Goal: Check status: Verify the current state of an ongoing process or item

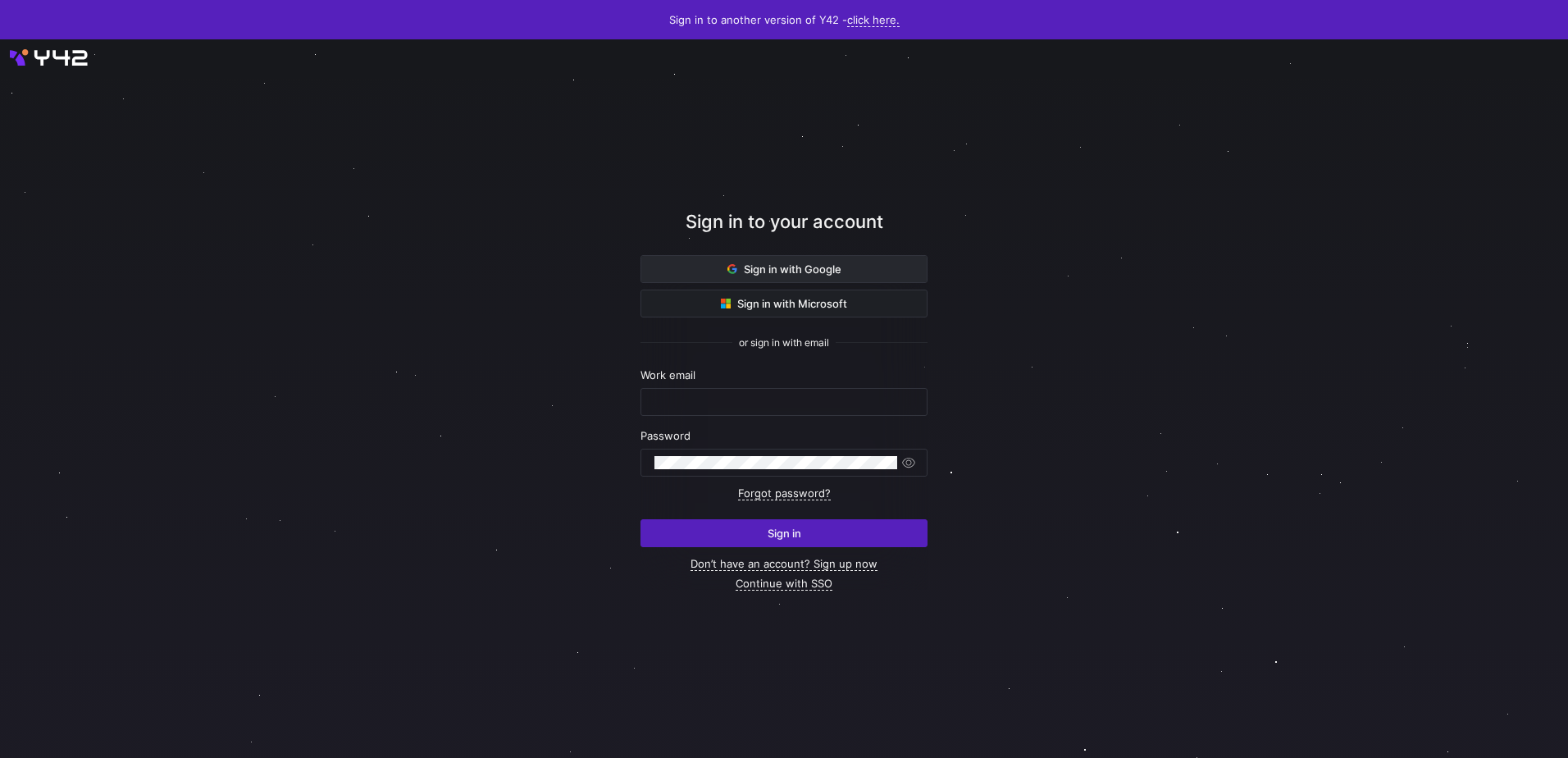
click at [824, 267] on span "Sign in with Google" at bounding box center [784, 269] width 114 height 13
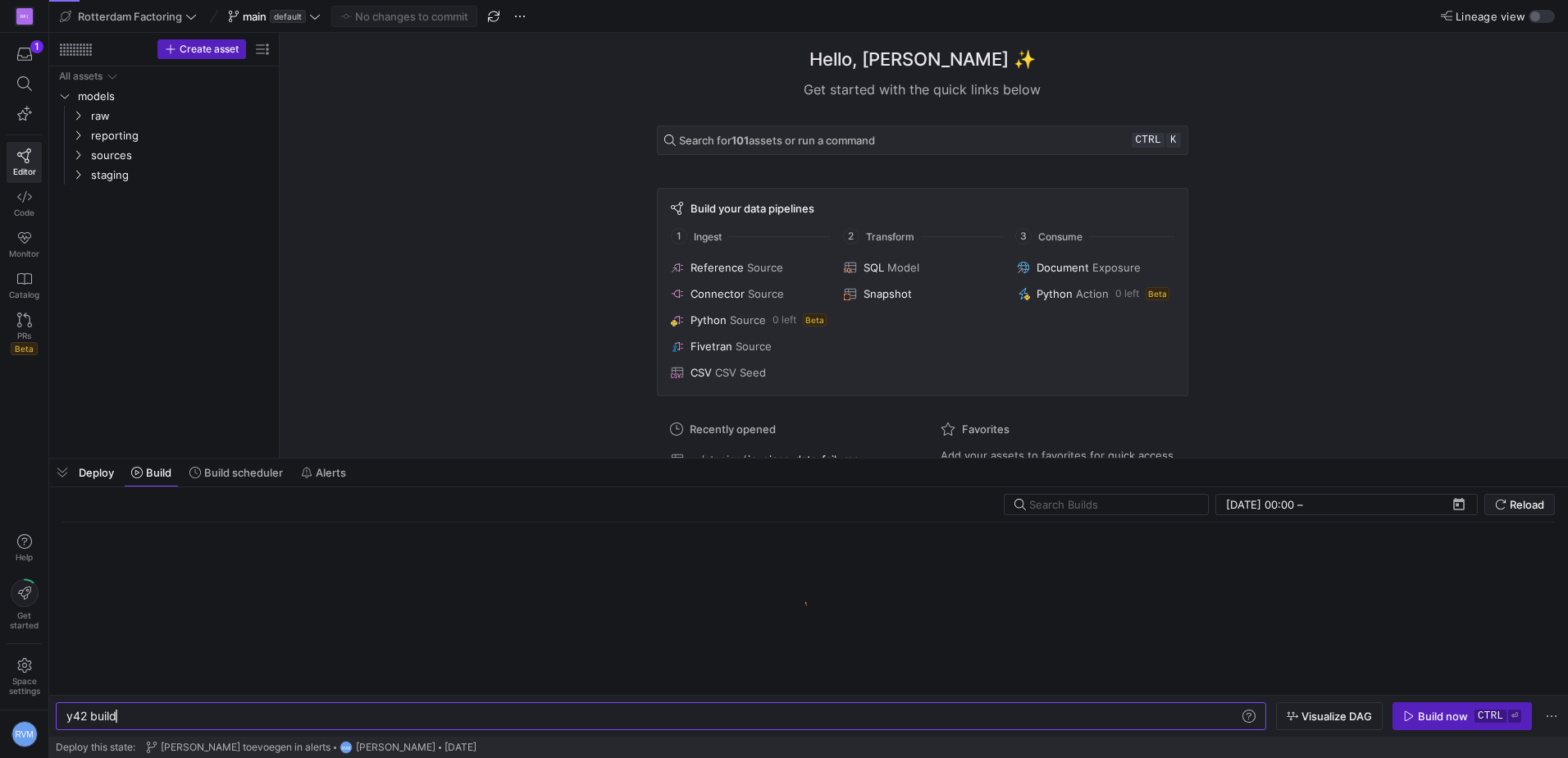
scroll to position [0, 50]
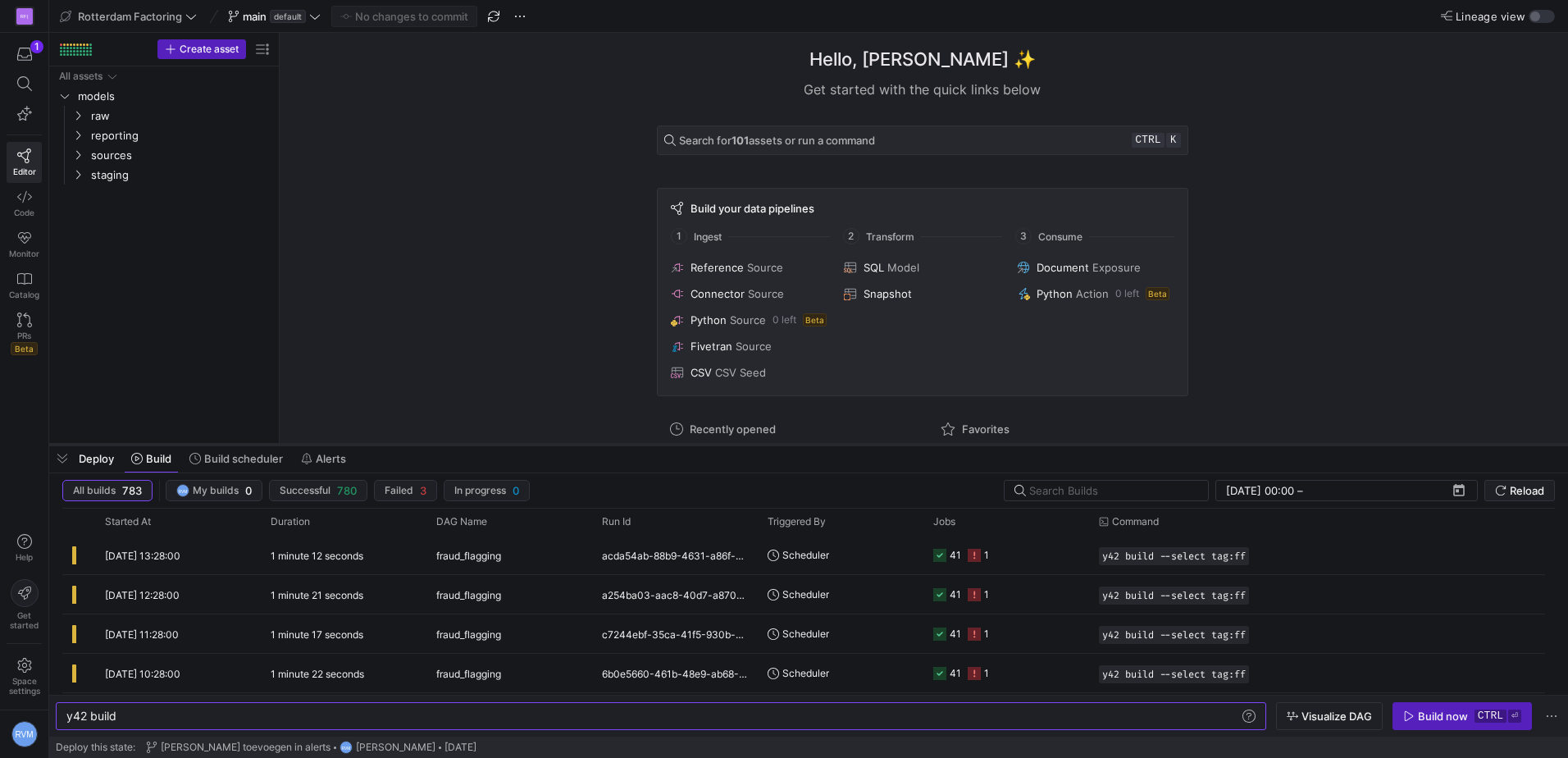
drag, startPoint x: 575, startPoint y: 458, endPoint x: 589, endPoint y: 359, distance: 100.0
click at [589, 441] on div at bounding box center [809, 444] width 1519 height 7
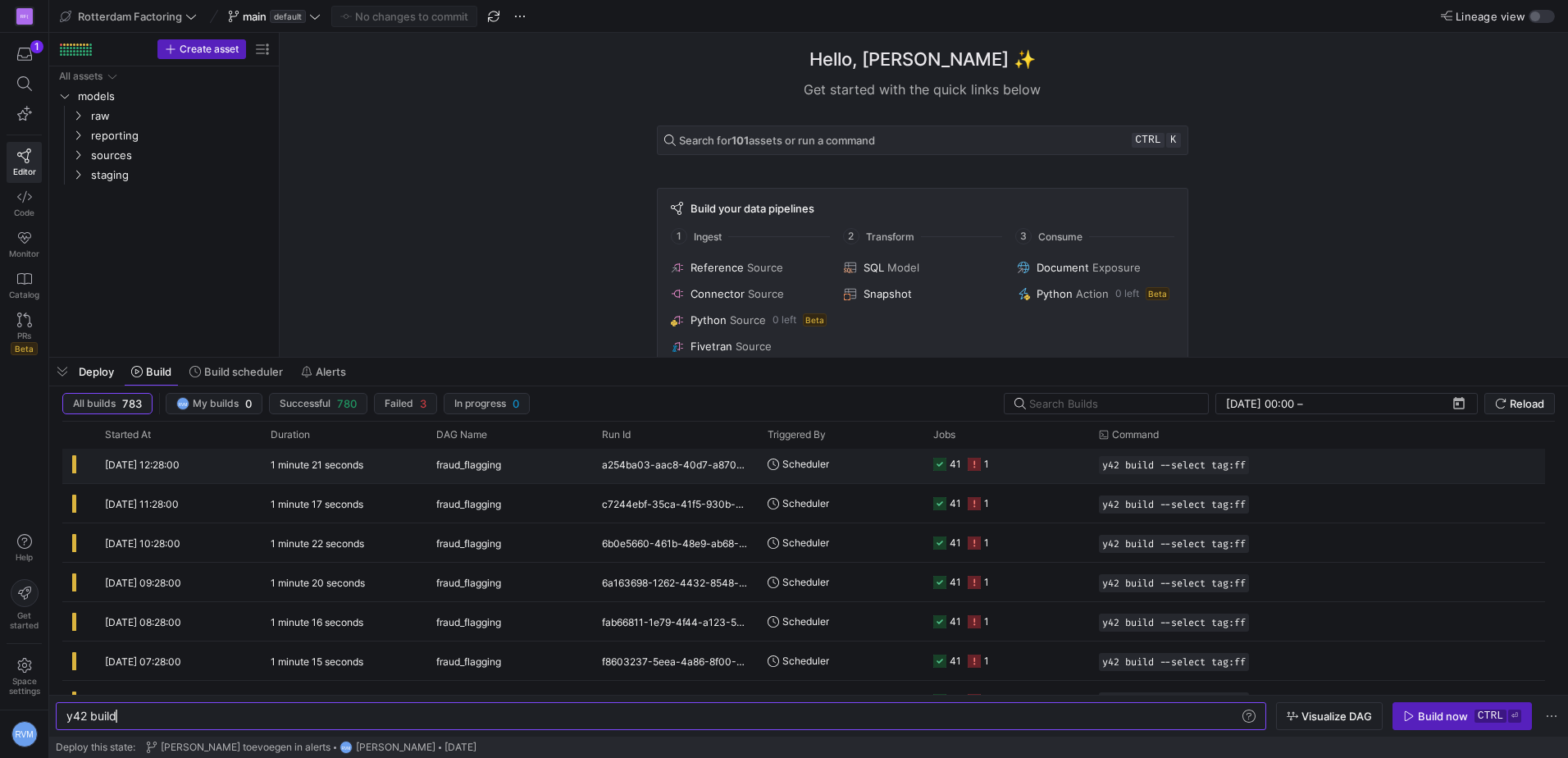
scroll to position [0, 0]
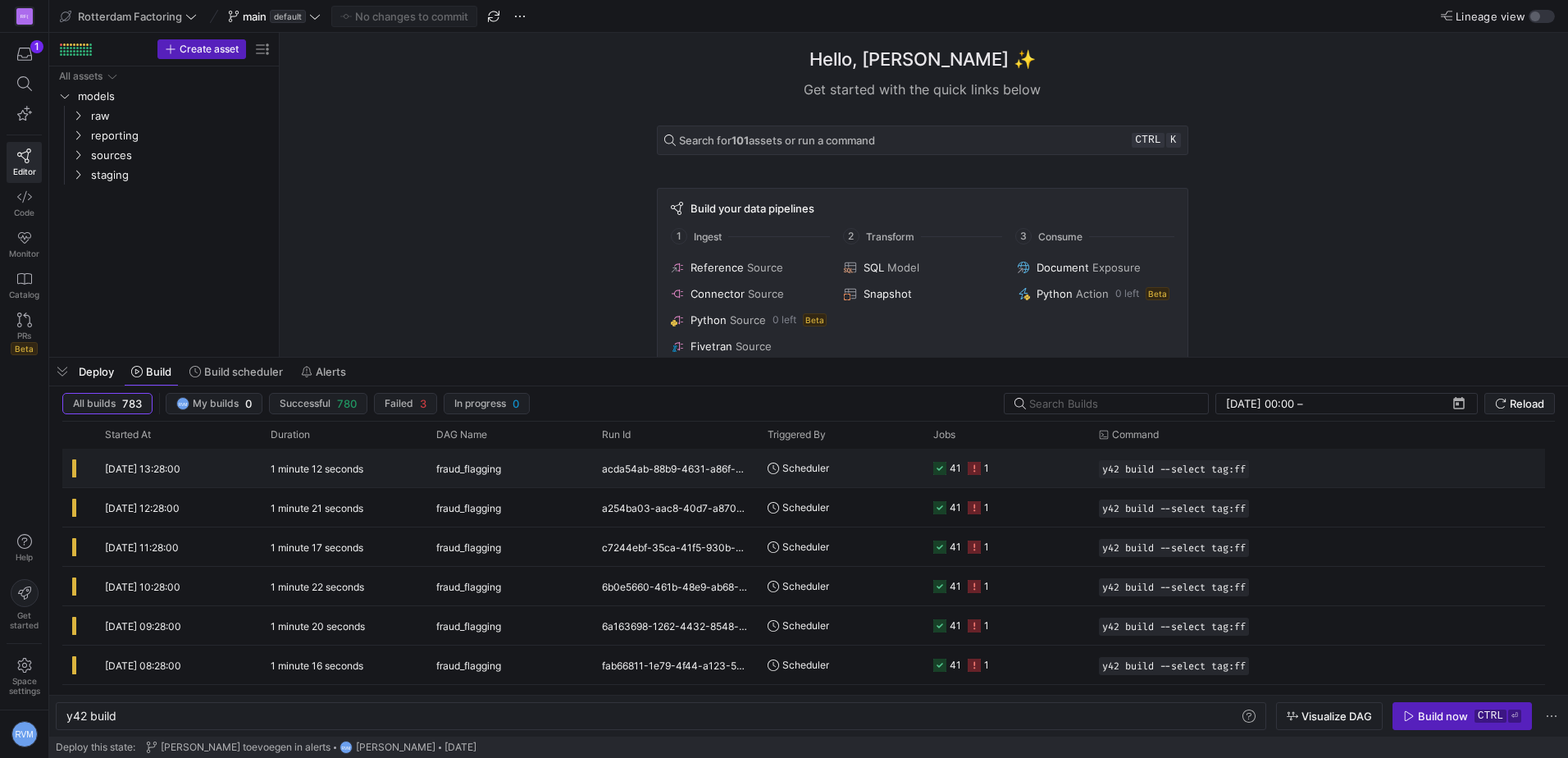
click at [149, 466] on span "[DATE] 13:28:00" at bounding box center [142, 468] width 76 height 12
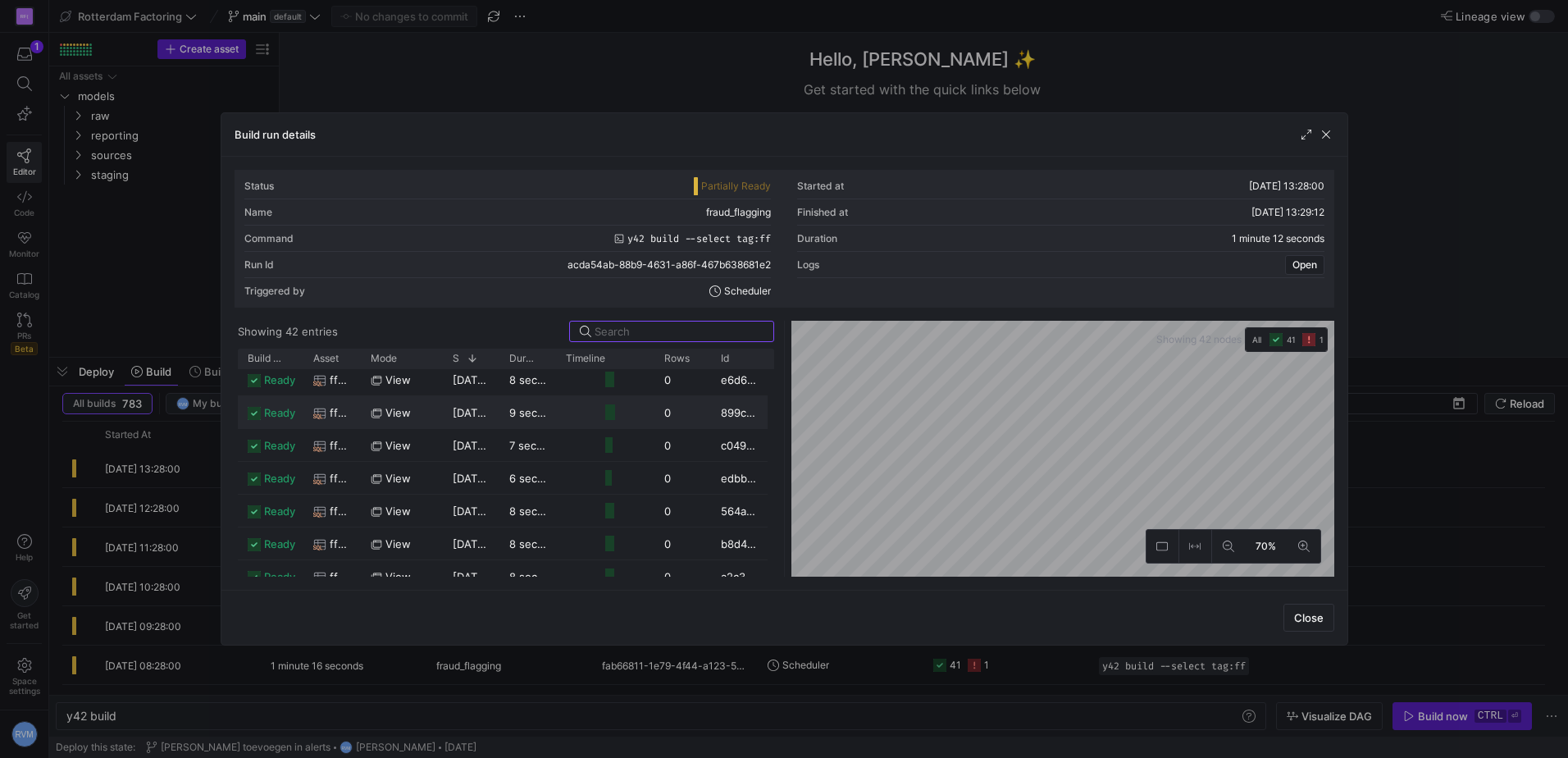
scroll to position [226, 0]
click at [599, 464] on y42-job-duration-timeline-cell-renderer at bounding box center [606, 461] width 79 height 30
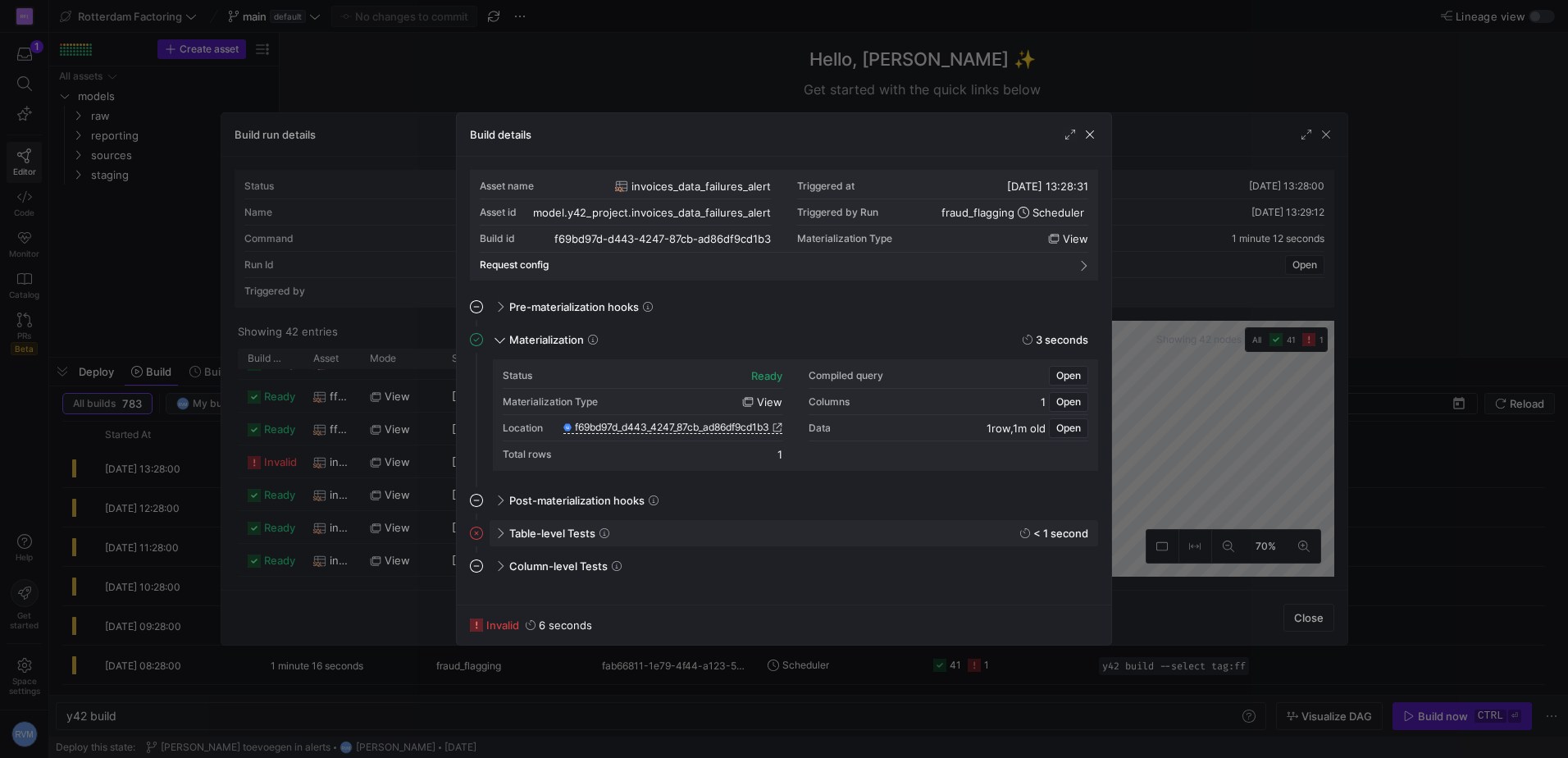
click at [567, 529] on span "Table-level Tests" at bounding box center [552, 533] width 86 height 13
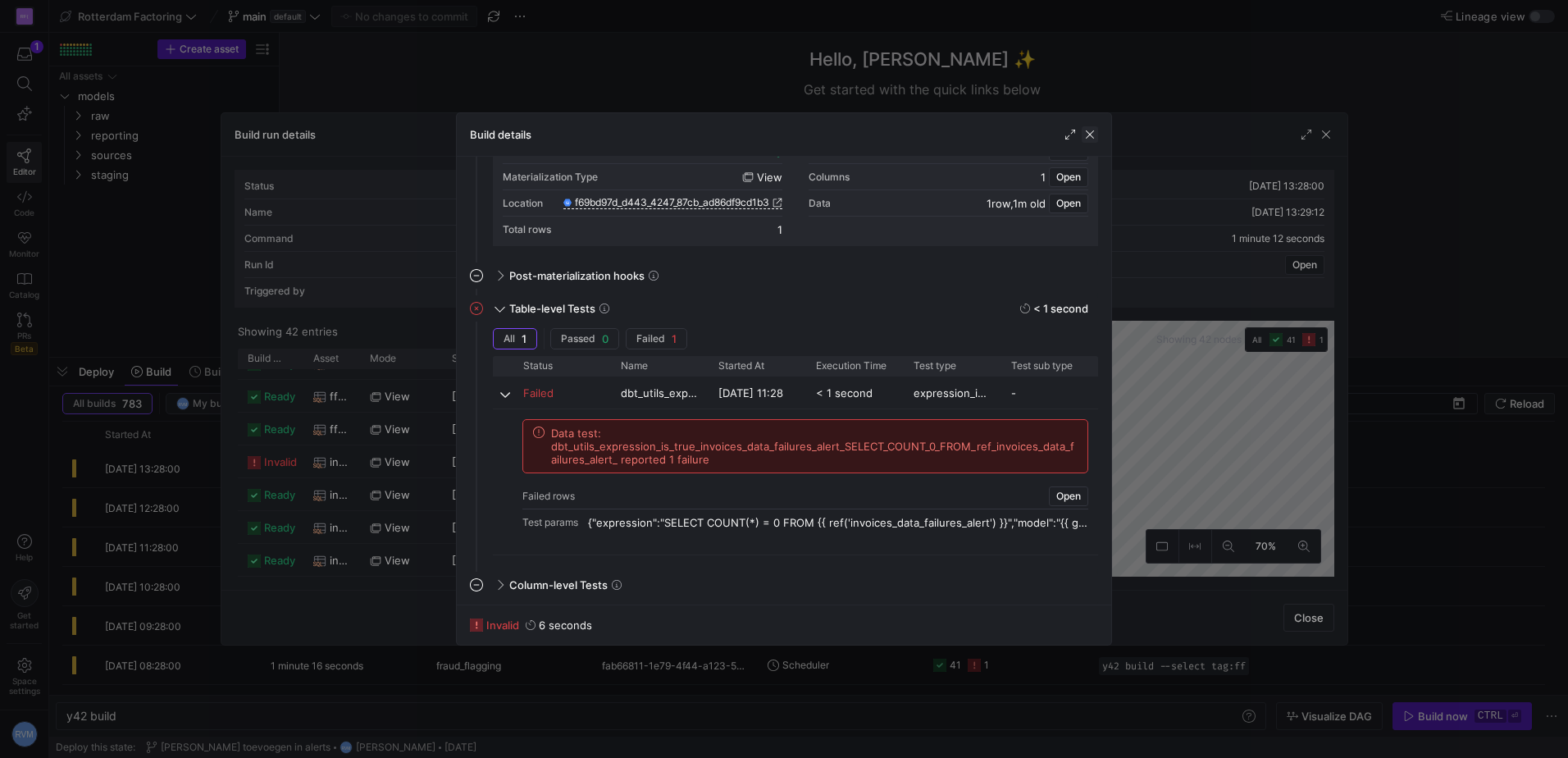
click at [1092, 131] on span "button" at bounding box center [1091, 135] width 17 height 17
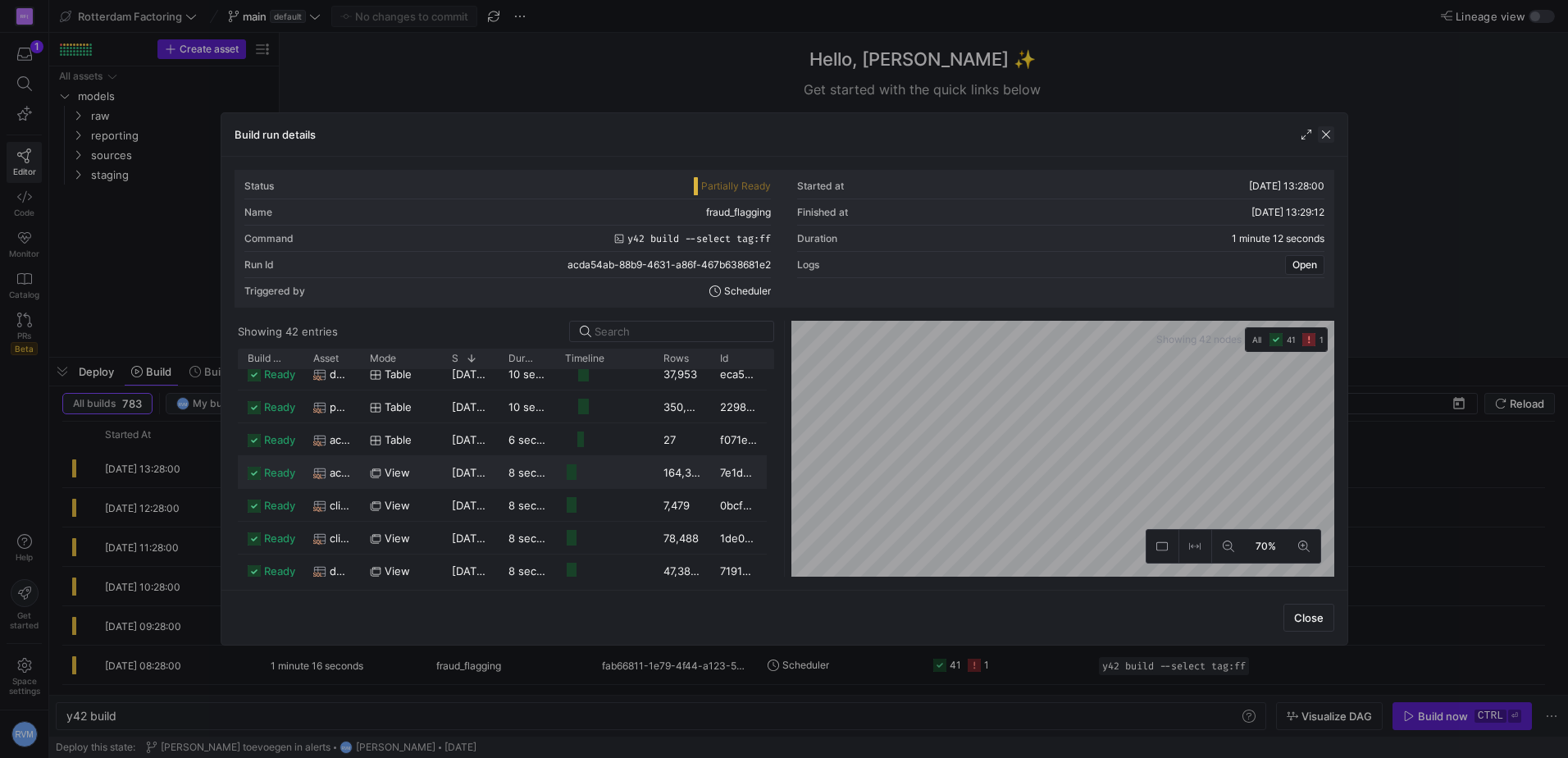
click at [1324, 129] on span "button" at bounding box center [1326, 135] width 17 height 17
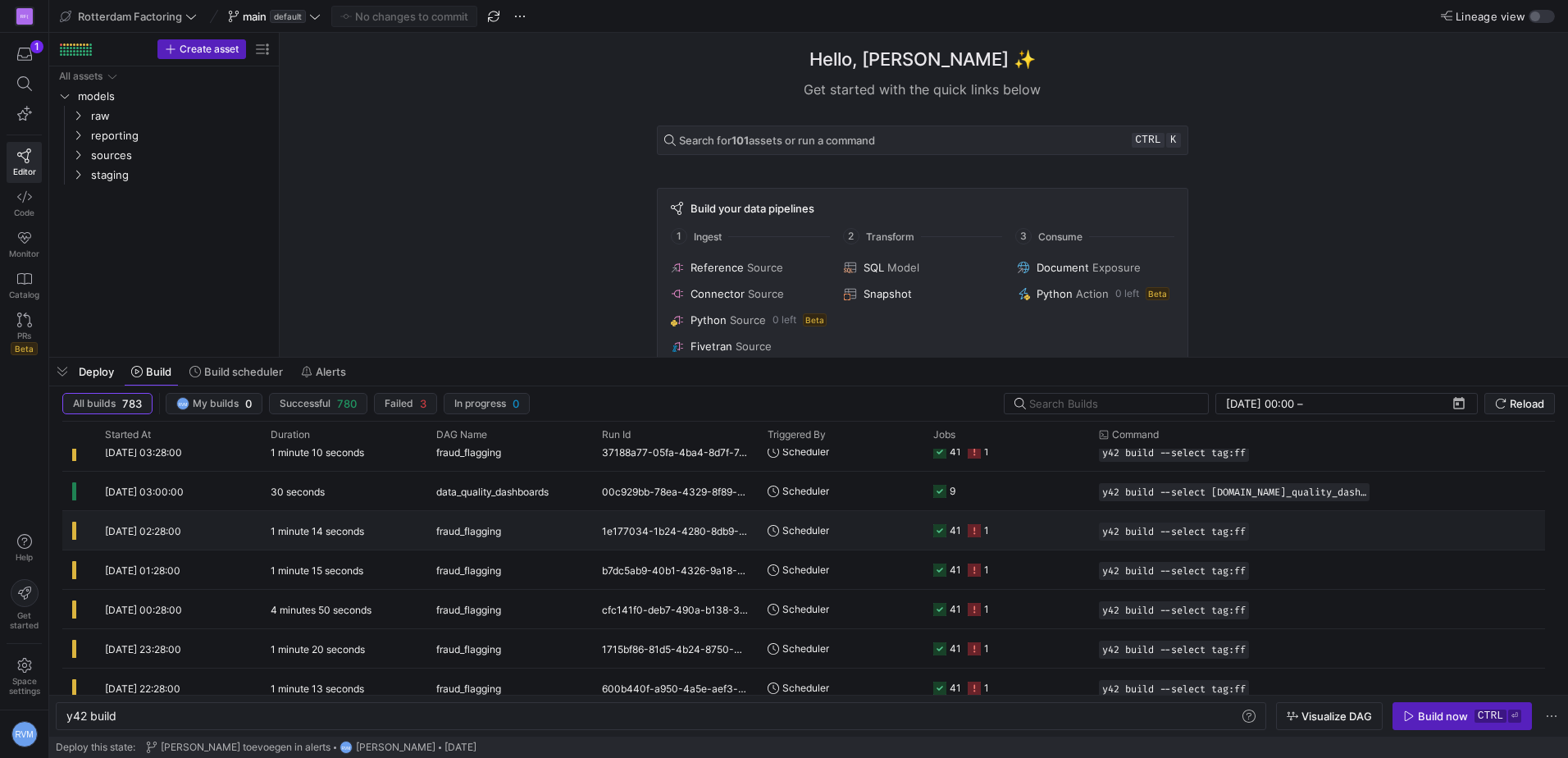
scroll to position [0, 0]
